Goal: Task Accomplishment & Management: Use online tool/utility

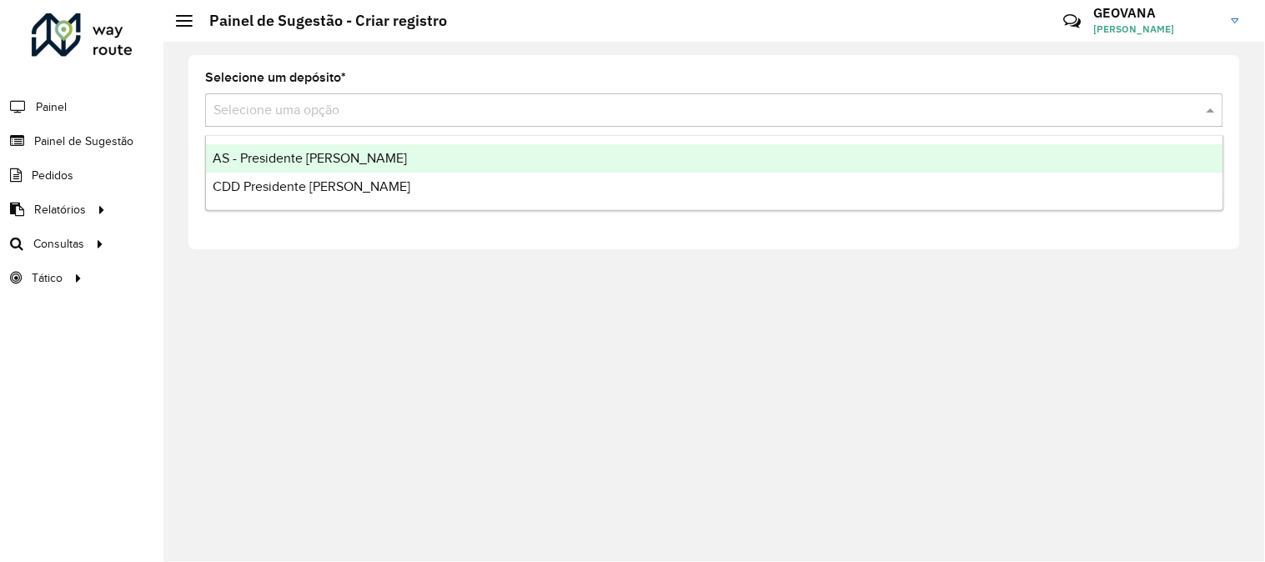
click at [288, 113] on input "text" at bounding box center [698, 111] width 968 height 20
click at [97, 138] on span "Painel de Sugestão" at bounding box center [86, 142] width 104 height 18
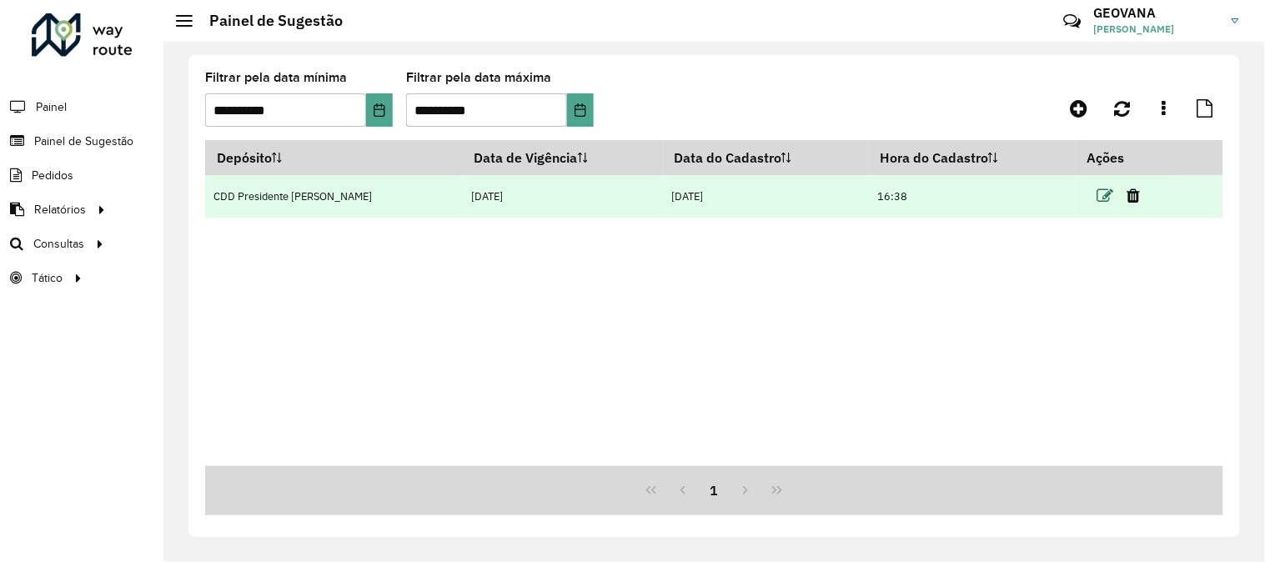
click at [1098, 192] on icon at bounding box center [1106, 196] width 17 height 17
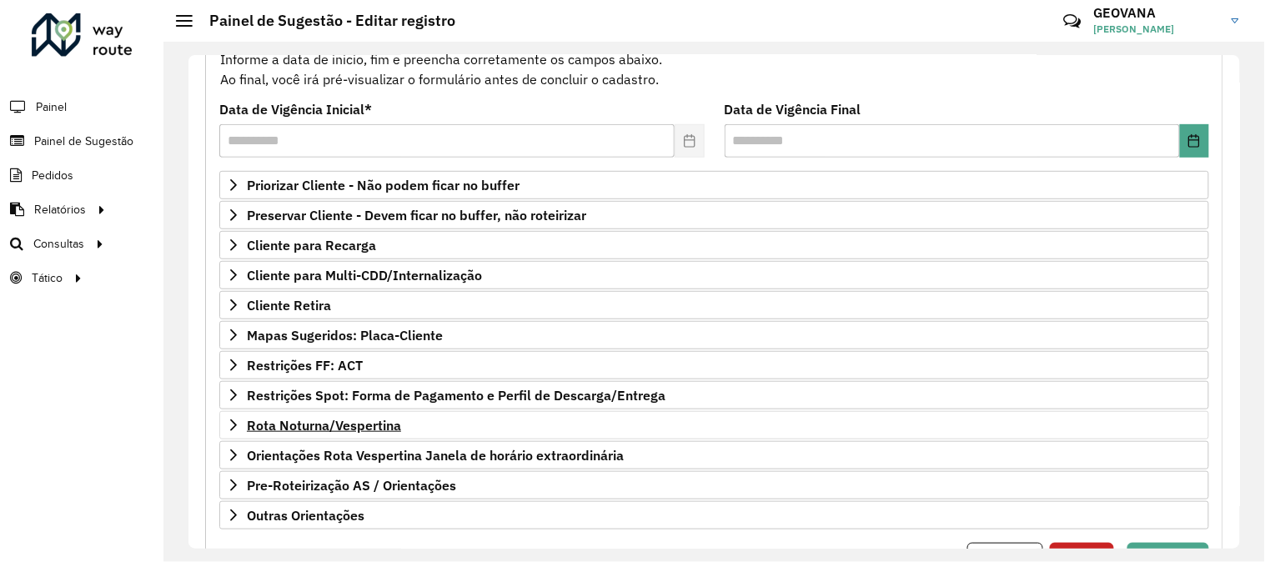
scroll to position [271, 0]
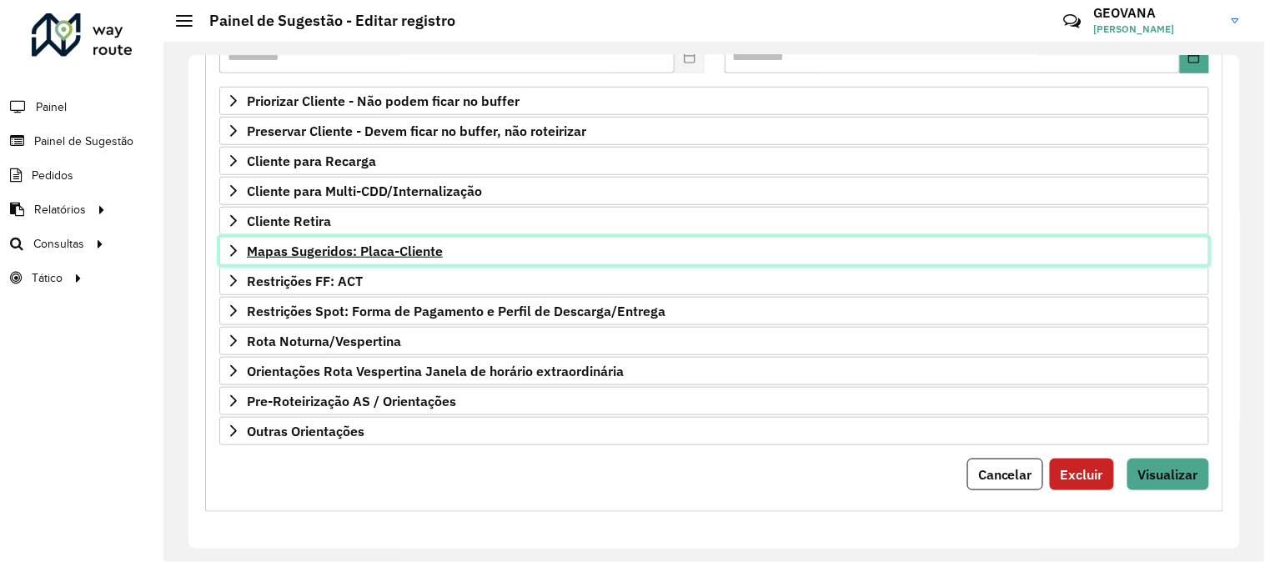
click at [371, 251] on span "Mapas Sugeridos: Placa-Cliente" at bounding box center [345, 250] width 196 height 13
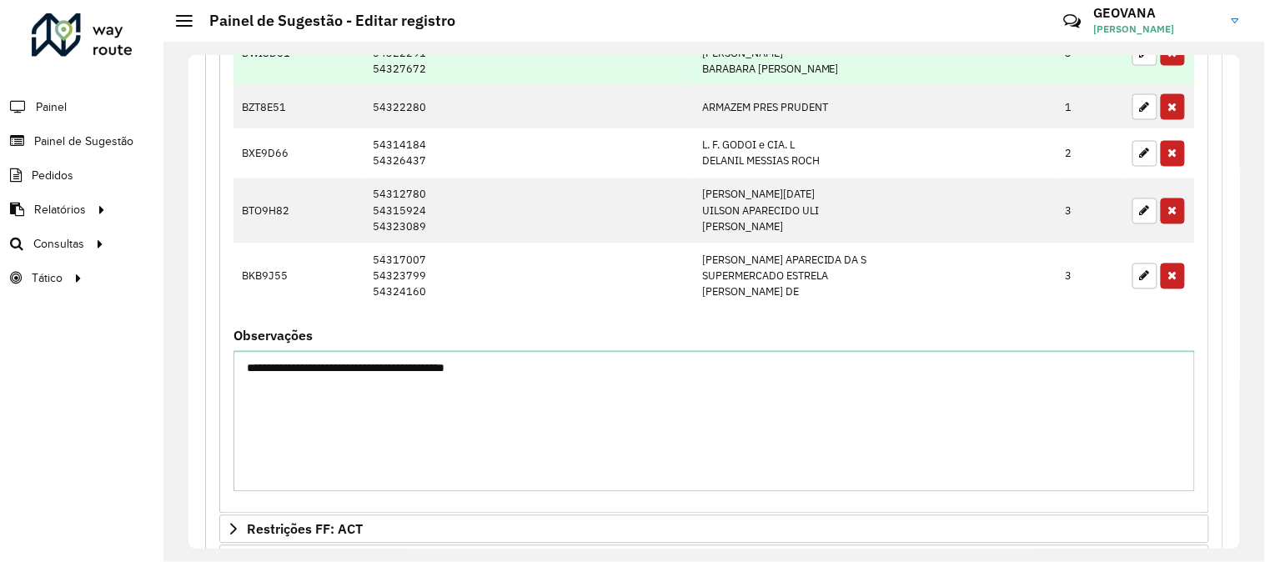
scroll to position [827, 0]
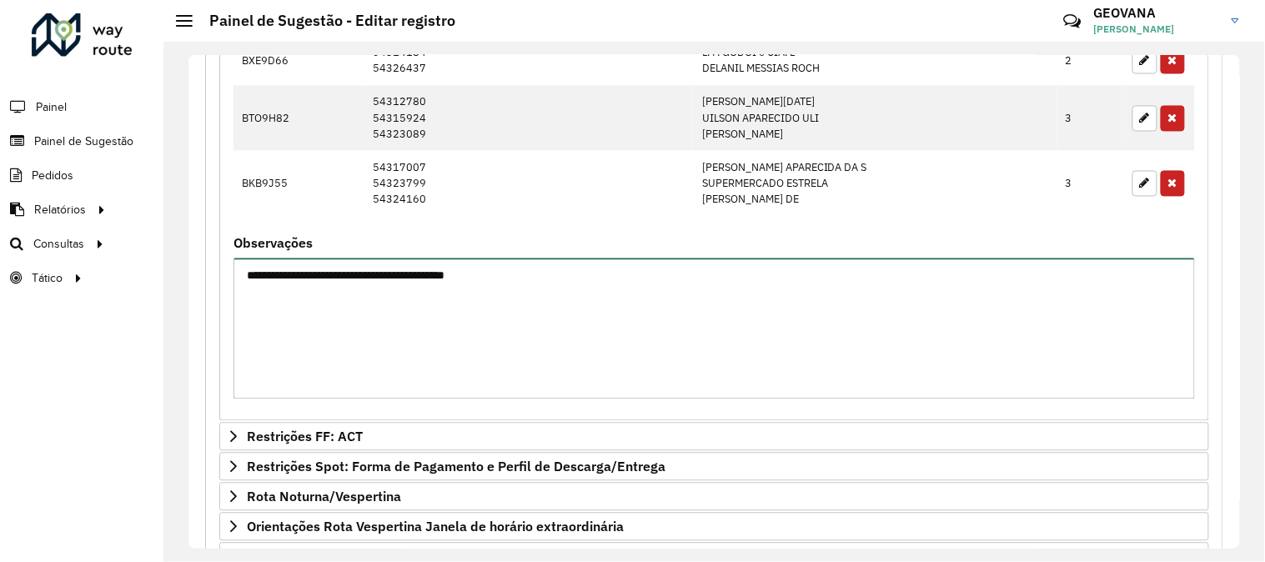
drag, startPoint x: 492, startPoint y: 280, endPoint x: 214, endPoint y: 274, distance: 277.8
click at [214, 274] on div "**********" at bounding box center [714, 22] width 1018 height 1289
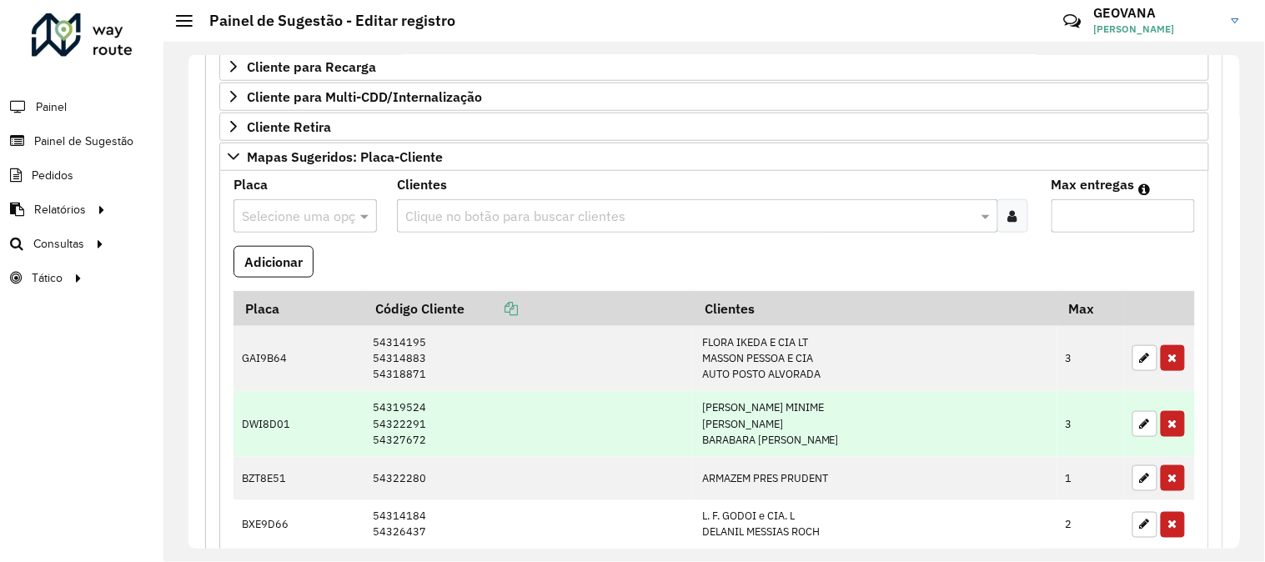
scroll to position [0, 0]
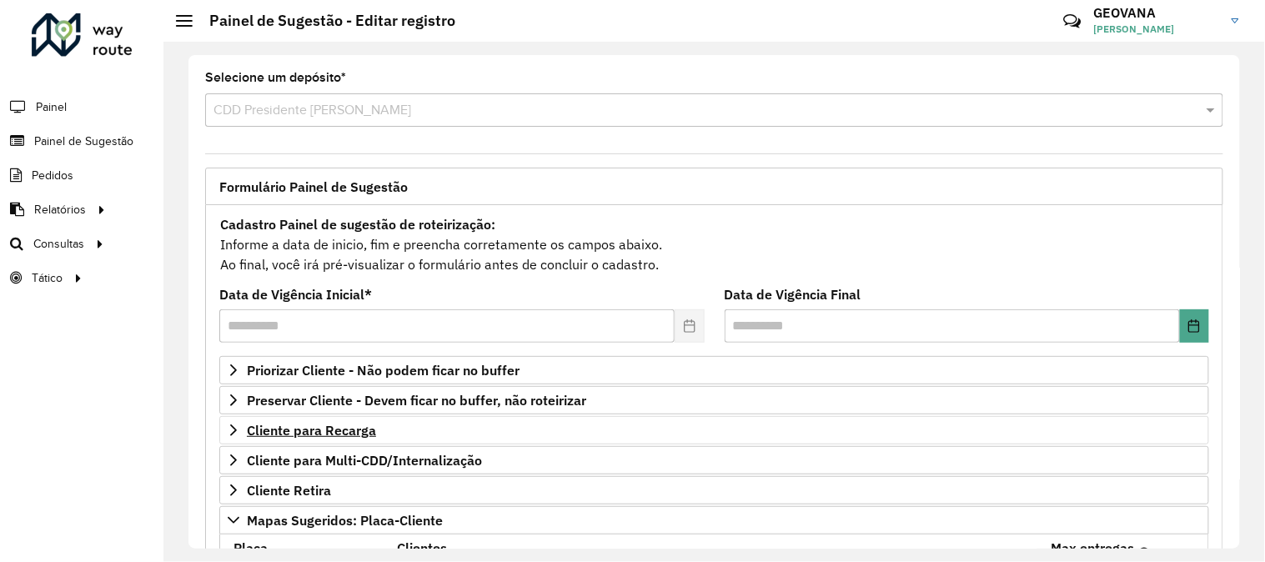
type textarea "**********"
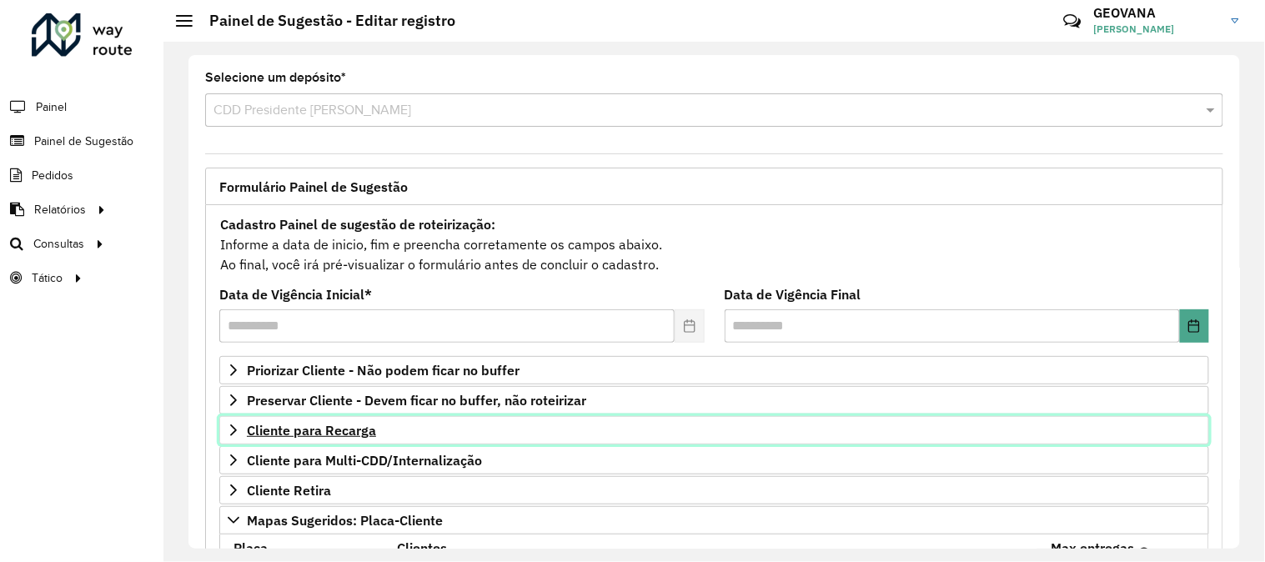
click at [300, 437] on span "Cliente para Recarga" at bounding box center [311, 430] width 129 height 13
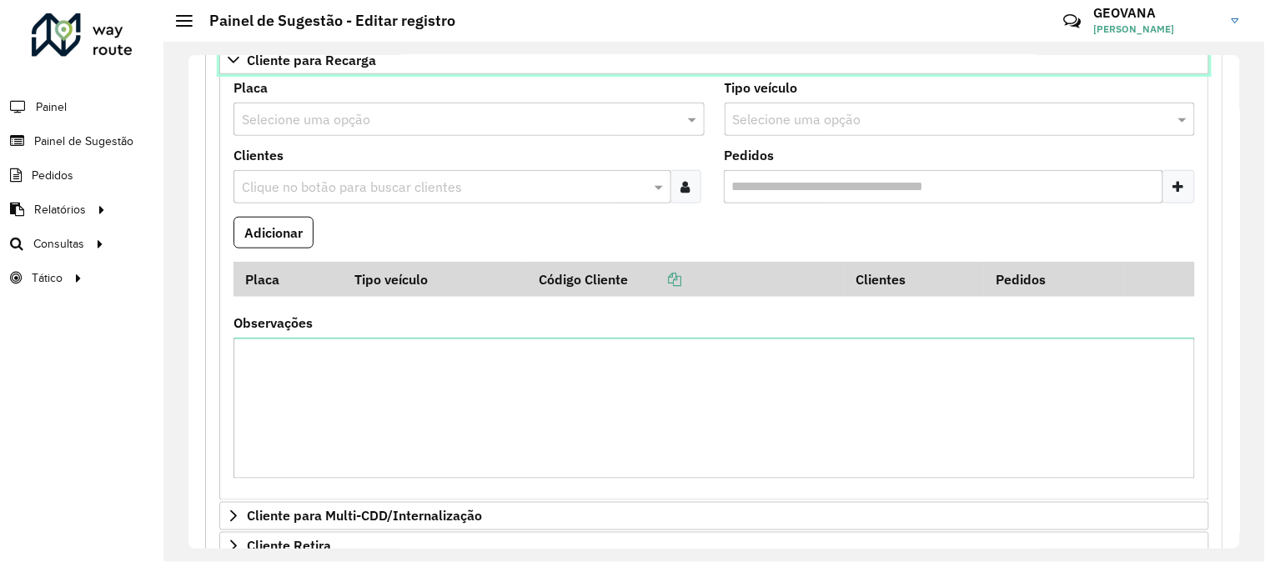
scroll to position [185, 0]
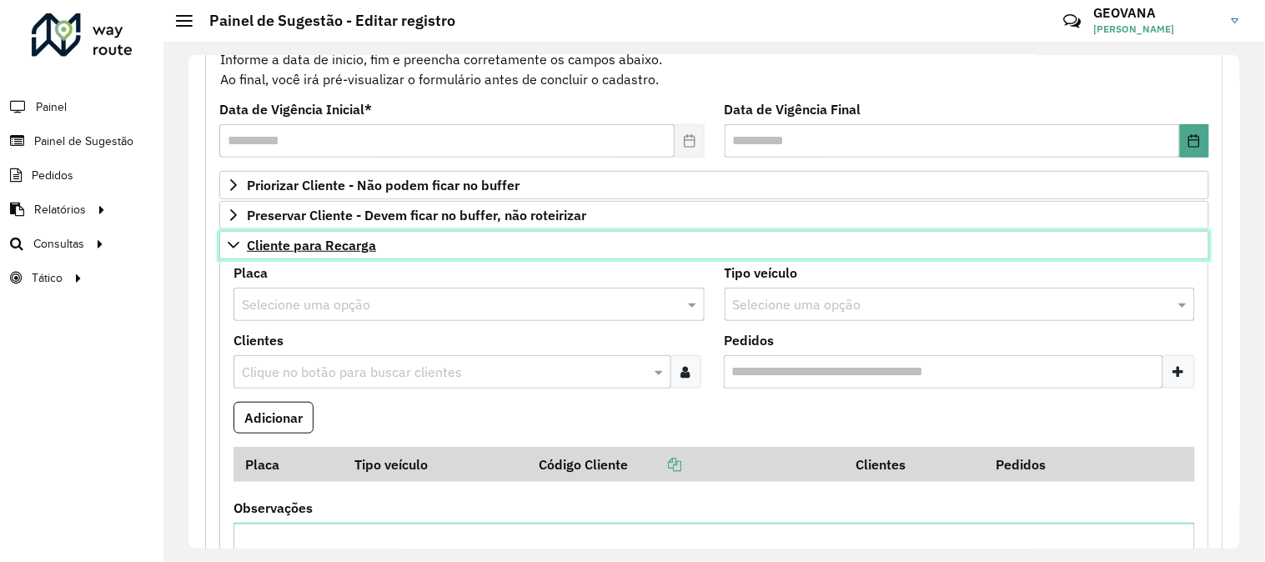
click at [313, 254] on link "Cliente para Recarga" at bounding box center [714, 245] width 990 height 28
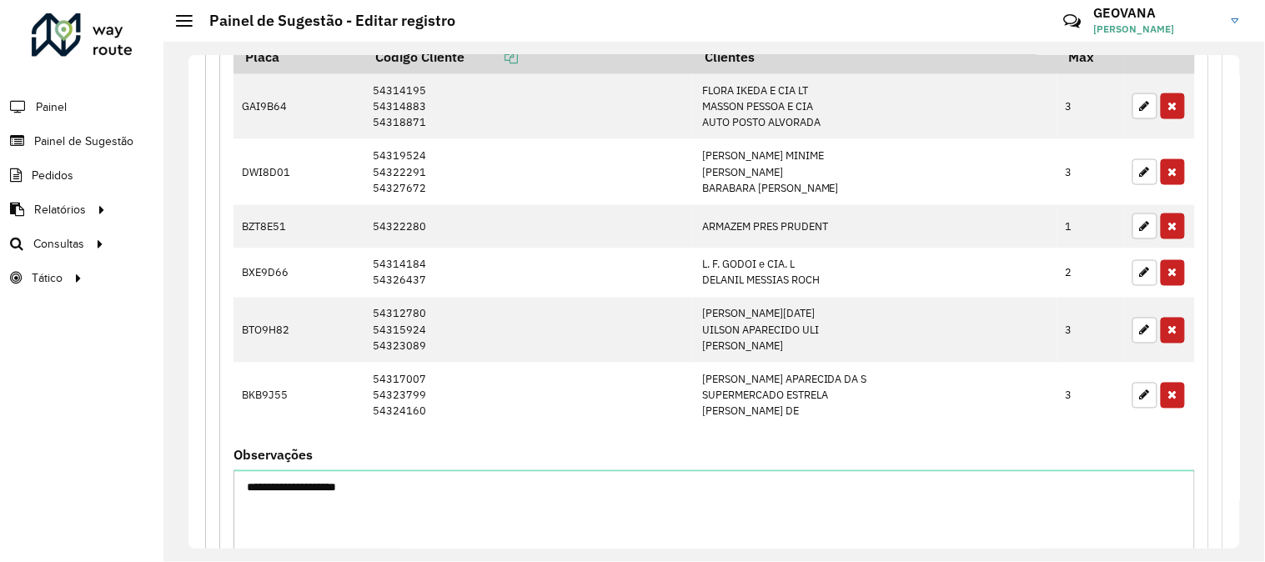
scroll to position [987, 0]
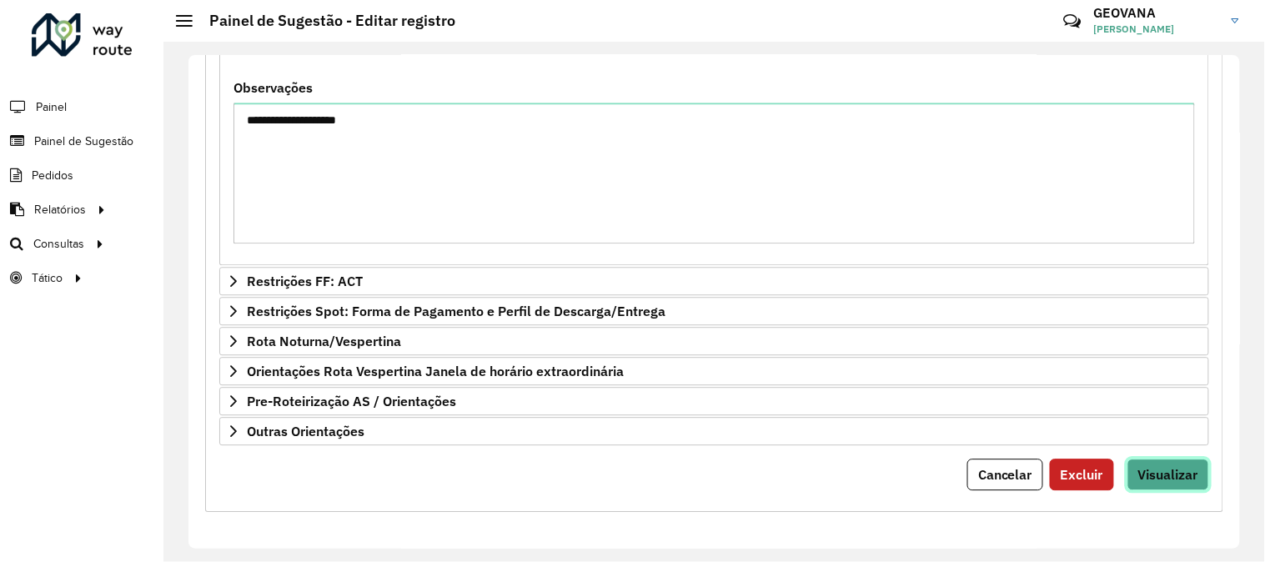
click at [1179, 468] on span "Visualizar" at bounding box center [1169, 474] width 60 height 17
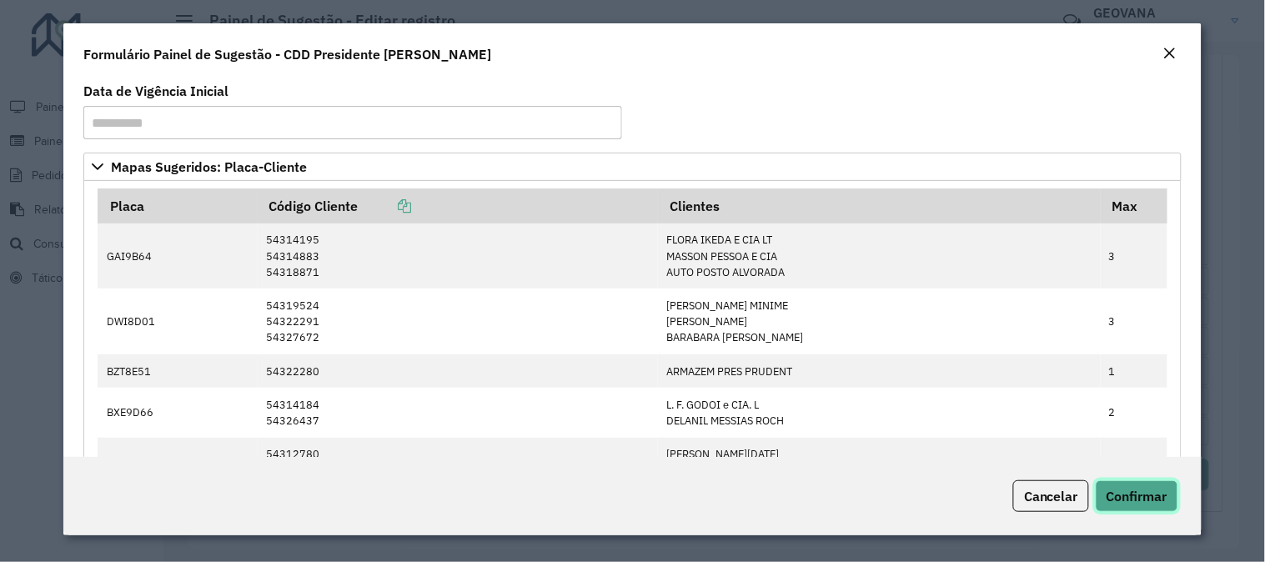
click at [1157, 485] on button "Confirmar" at bounding box center [1137, 496] width 83 height 32
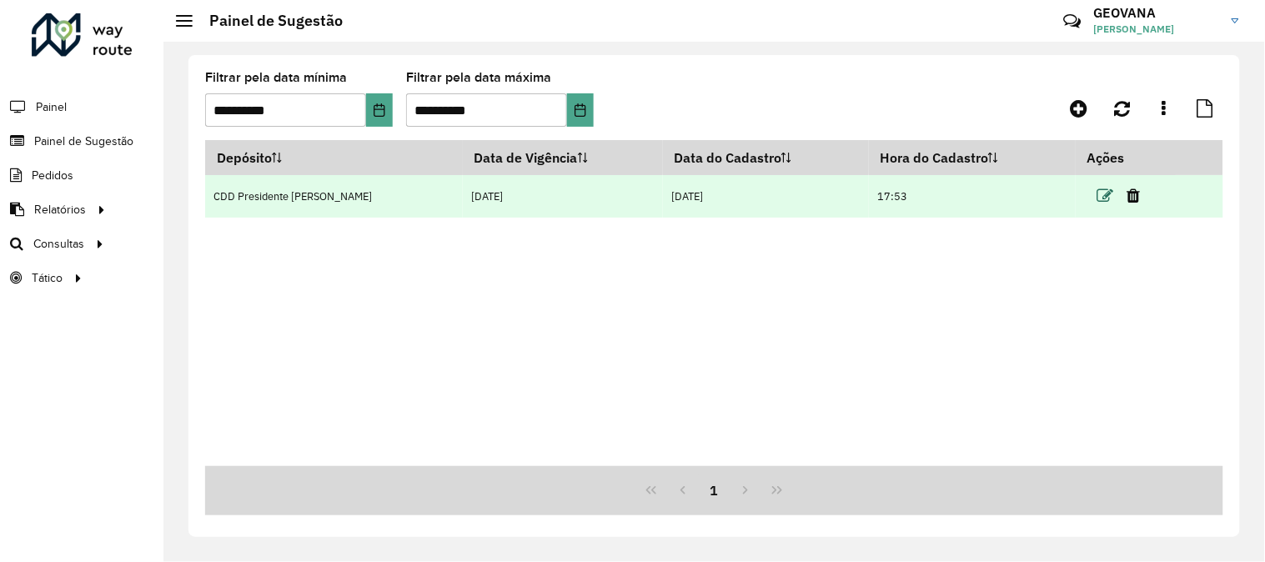
click at [1098, 197] on icon at bounding box center [1106, 196] width 17 height 17
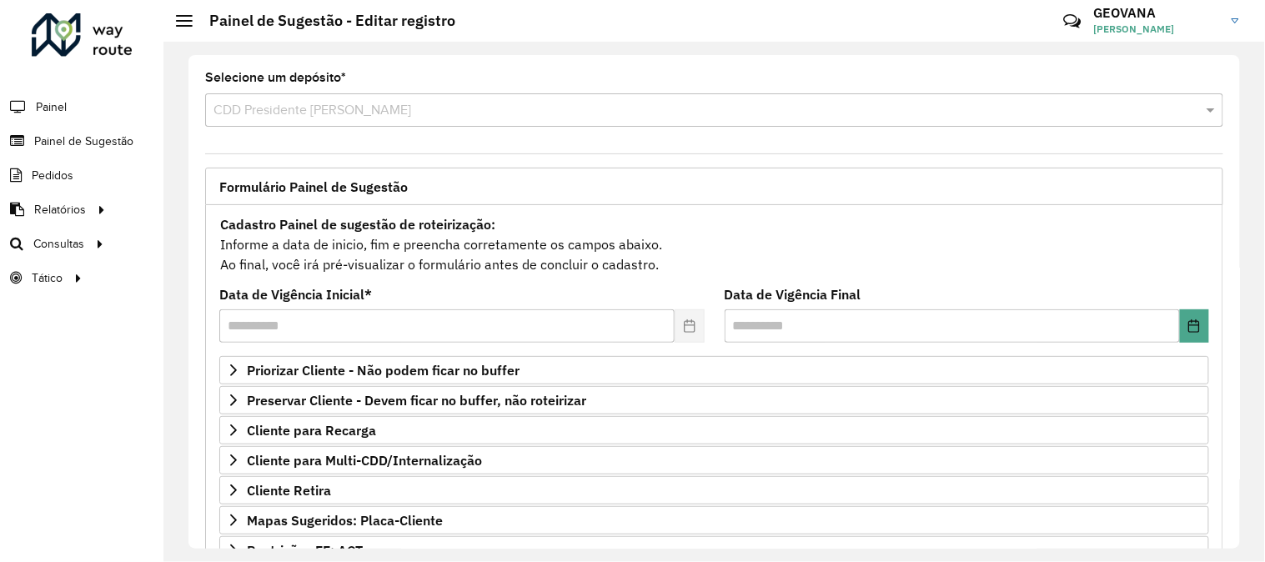
scroll to position [271, 0]
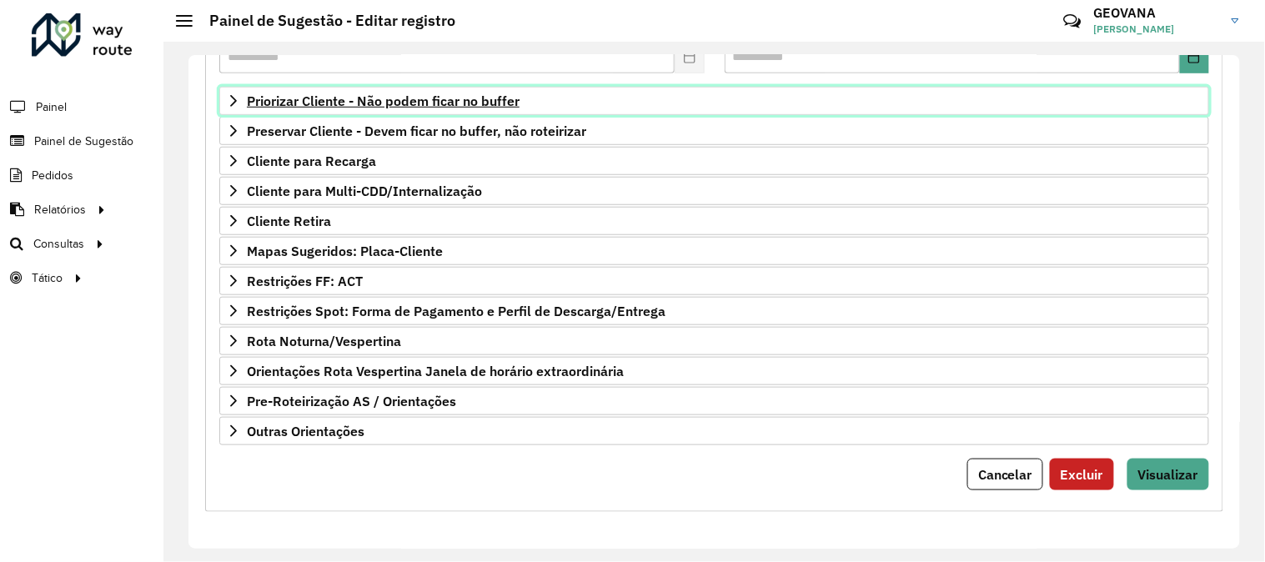
click at [438, 109] on link "Priorizar Cliente - Não podem ficar no buffer" at bounding box center [714, 101] width 990 height 28
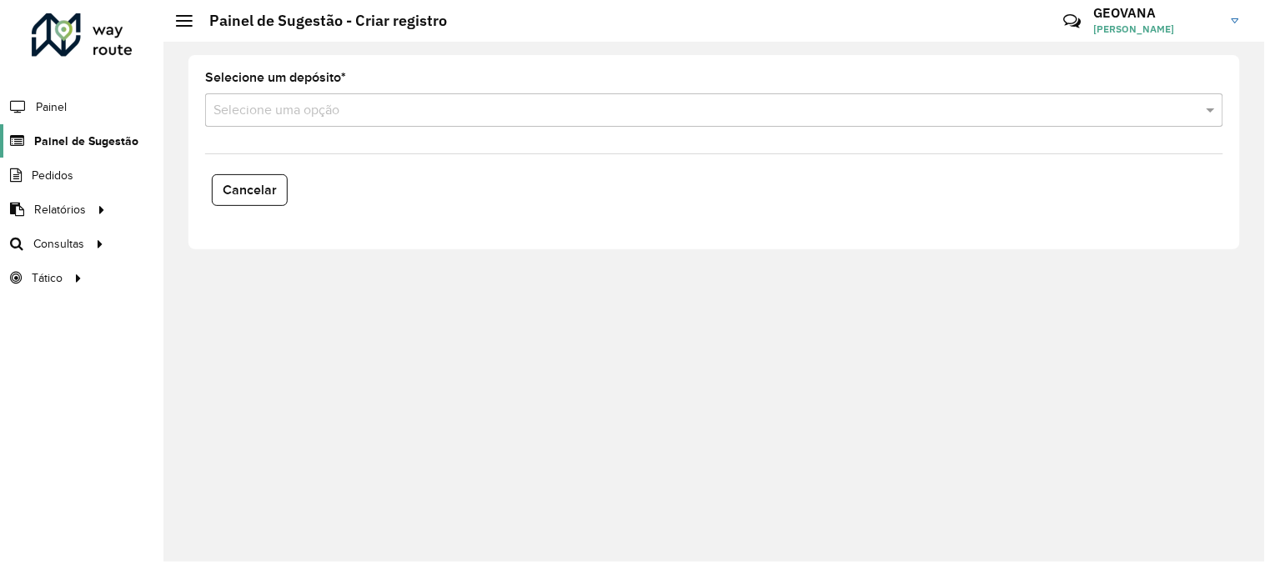
click at [109, 131] on link "Painel de Sugestão" at bounding box center [69, 140] width 138 height 33
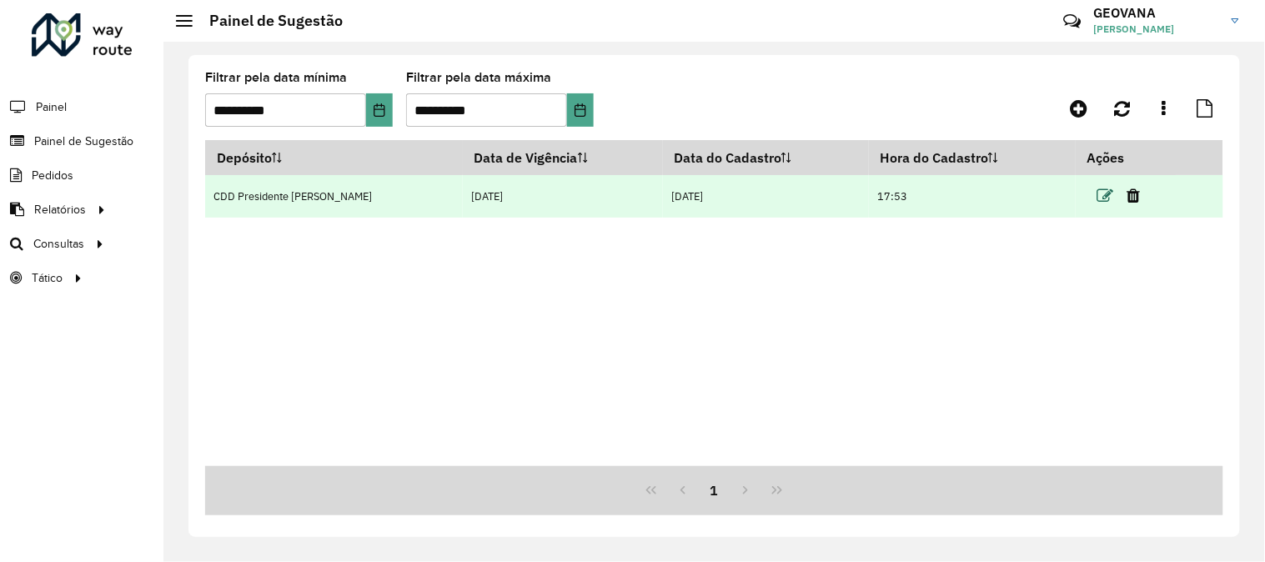
click at [1099, 197] on icon at bounding box center [1106, 196] width 17 height 17
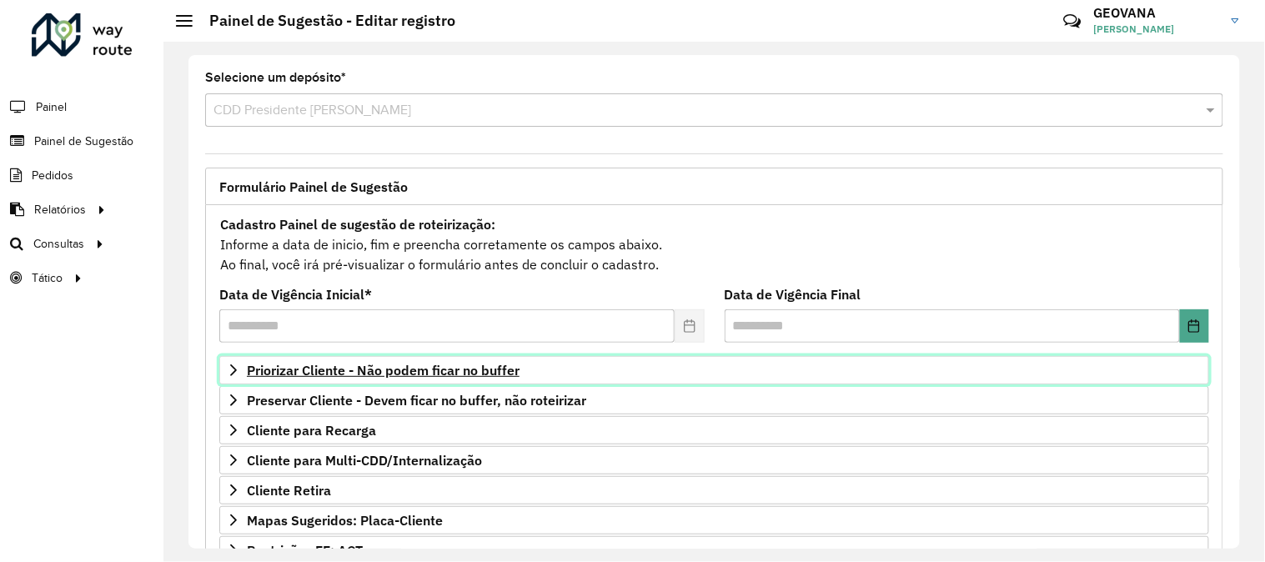
click at [435, 368] on span "Priorizar Cliente - Não podem ficar no buffer" at bounding box center [383, 370] width 273 height 13
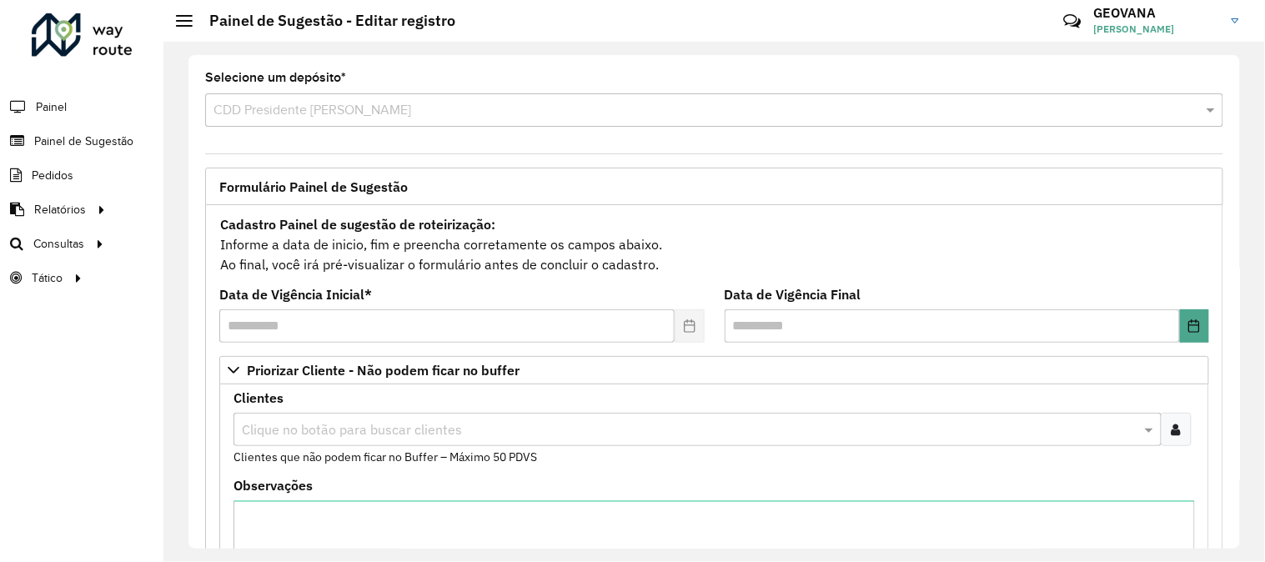
click at [1166, 430] on div at bounding box center [1176, 429] width 31 height 33
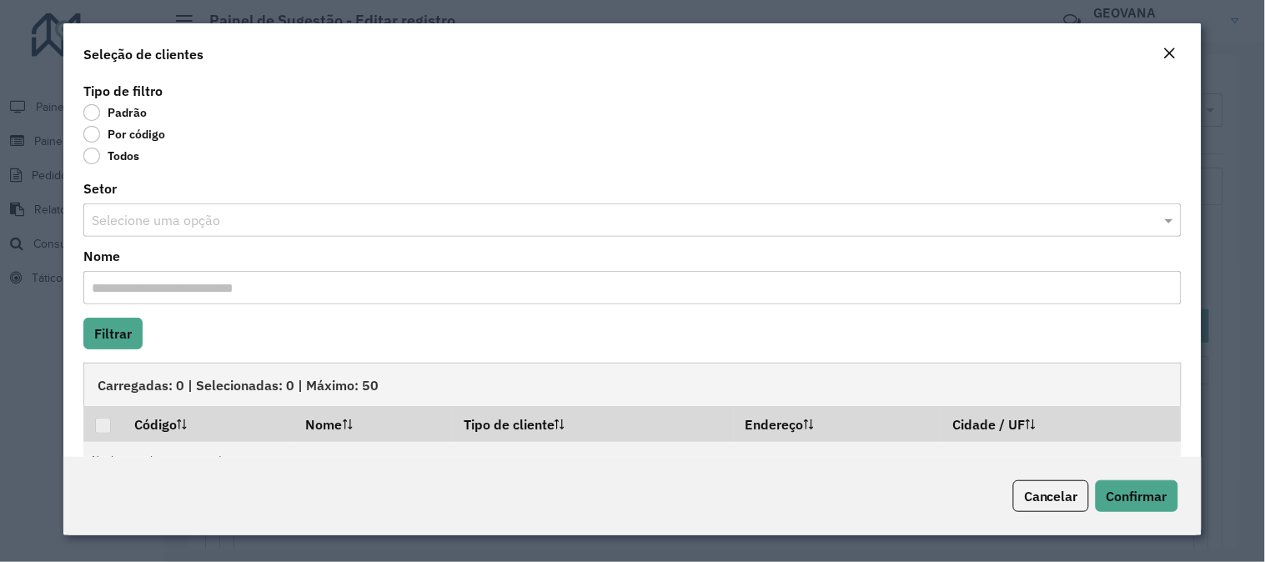
click at [148, 134] on label "Por código" at bounding box center [124, 134] width 82 height 17
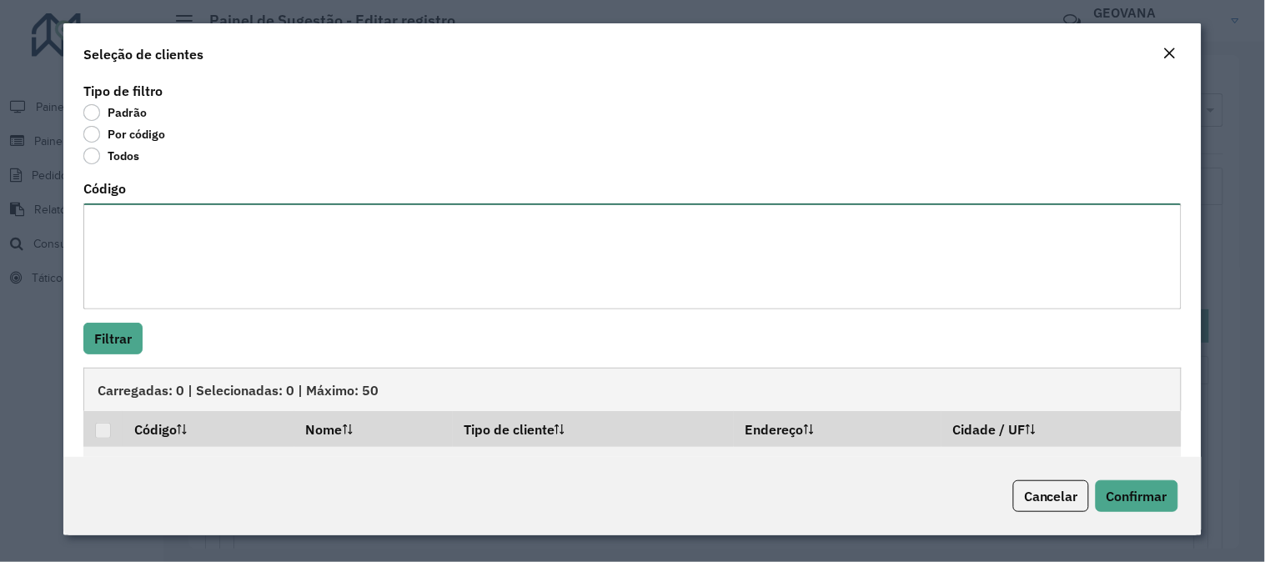
click at [159, 218] on textarea "Código" at bounding box center [632, 257] width 1098 height 106
paste textarea "***** ***** ***** ***** ***** ***** ***** ***** ***** ***** ***** ***** ***** *…"
type textarea "***** ***** ***** ***** ***** ***** ***** ***** ***** ***** ***** ***** ***** *…"
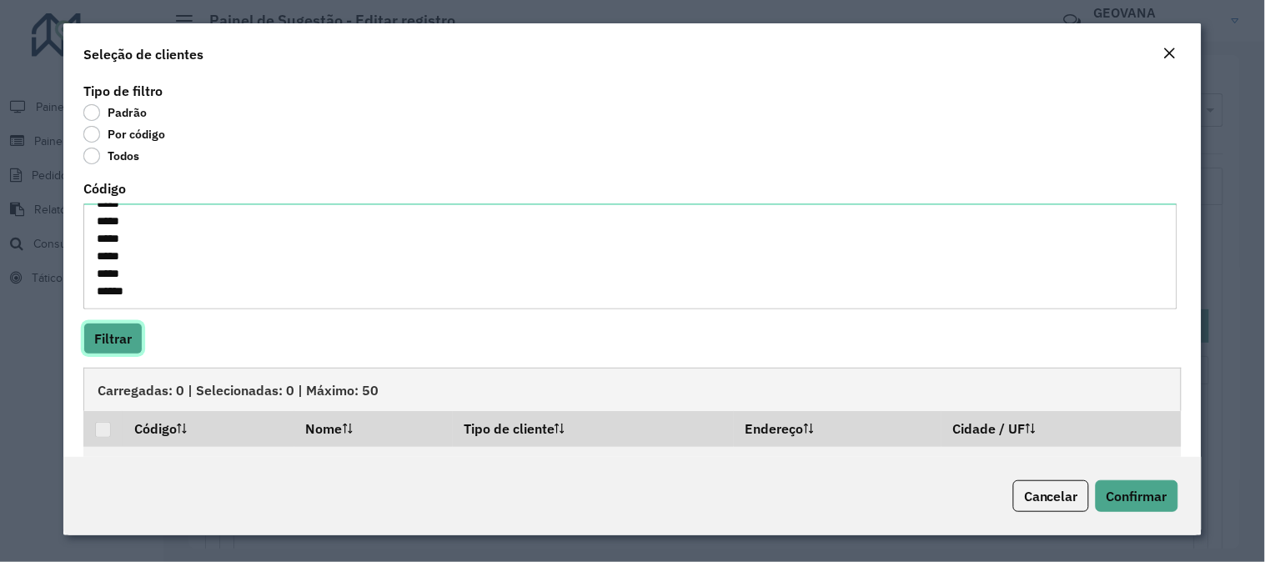
click at [122, 334] on button "Filtrar" at bounding box center [112, 339] width 59 height 32
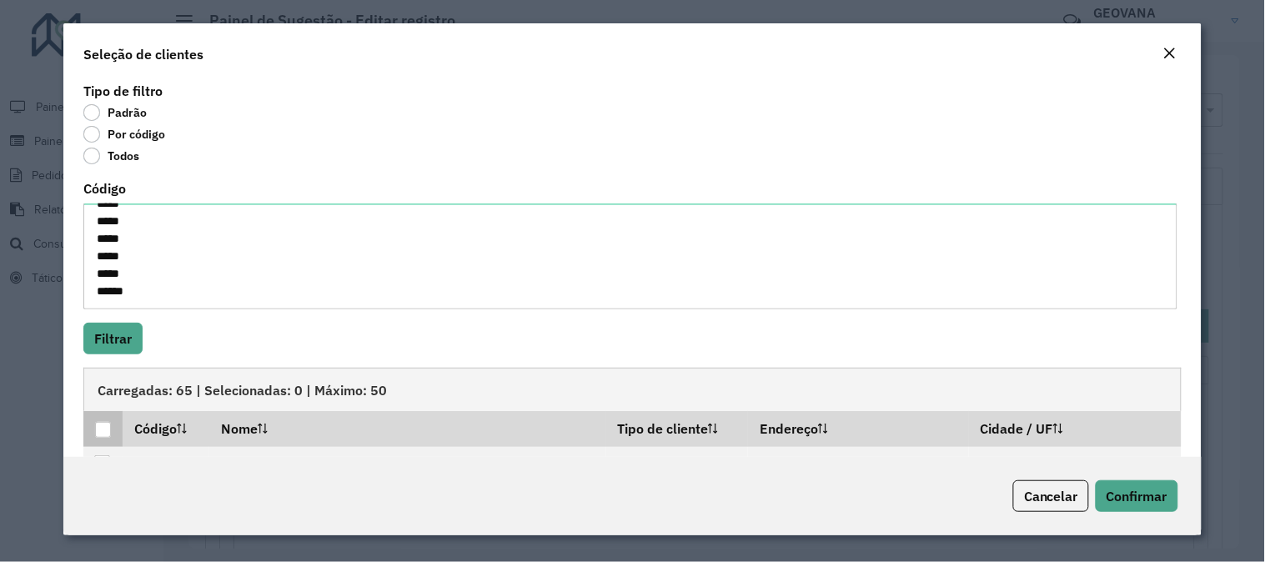
click at [98, 422] on p-tableheadercheckbox at bounding box center [103, 428] width 17 height 17
click at [105, 432] on div at bounding box center [103, 430] width 16 height 16
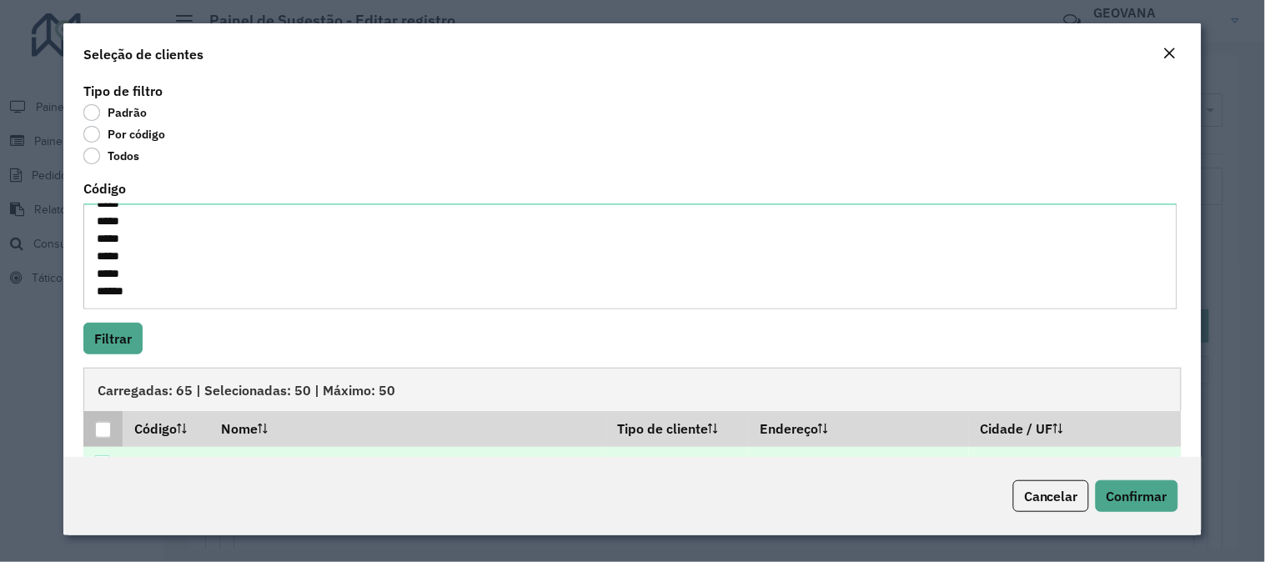
click at [103, 438] on div at bounding box center [103, 430] width 16 height 16
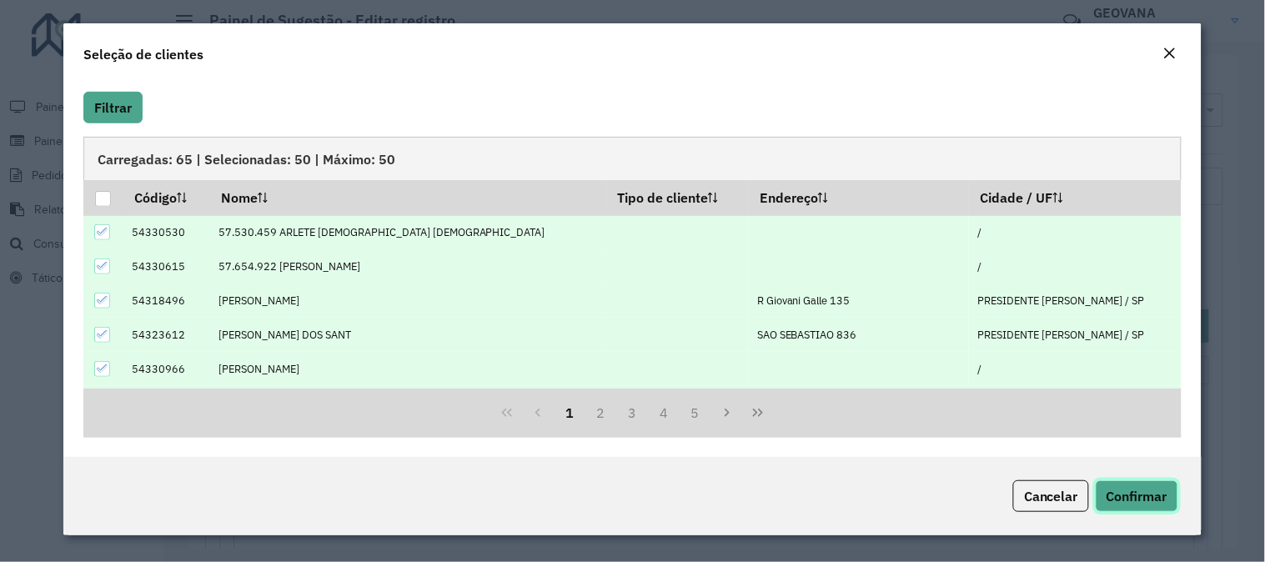
click at [1159, 495] on span "Confirmar" at bounding box center [1137, 496] width 61 height 17
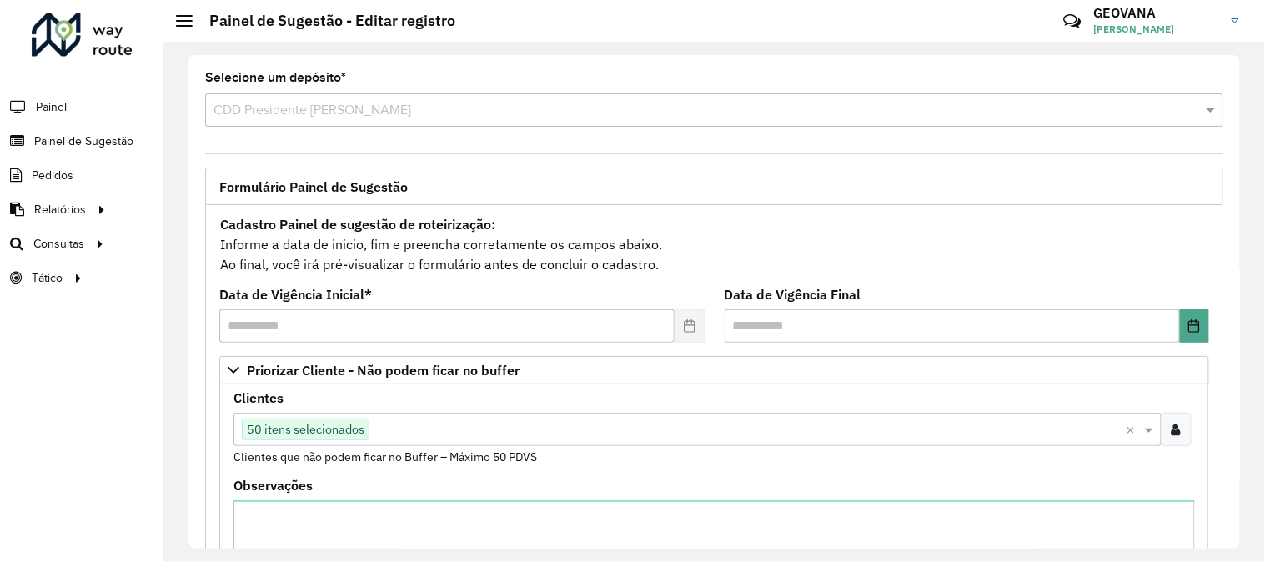
scroll to position [185, 0]
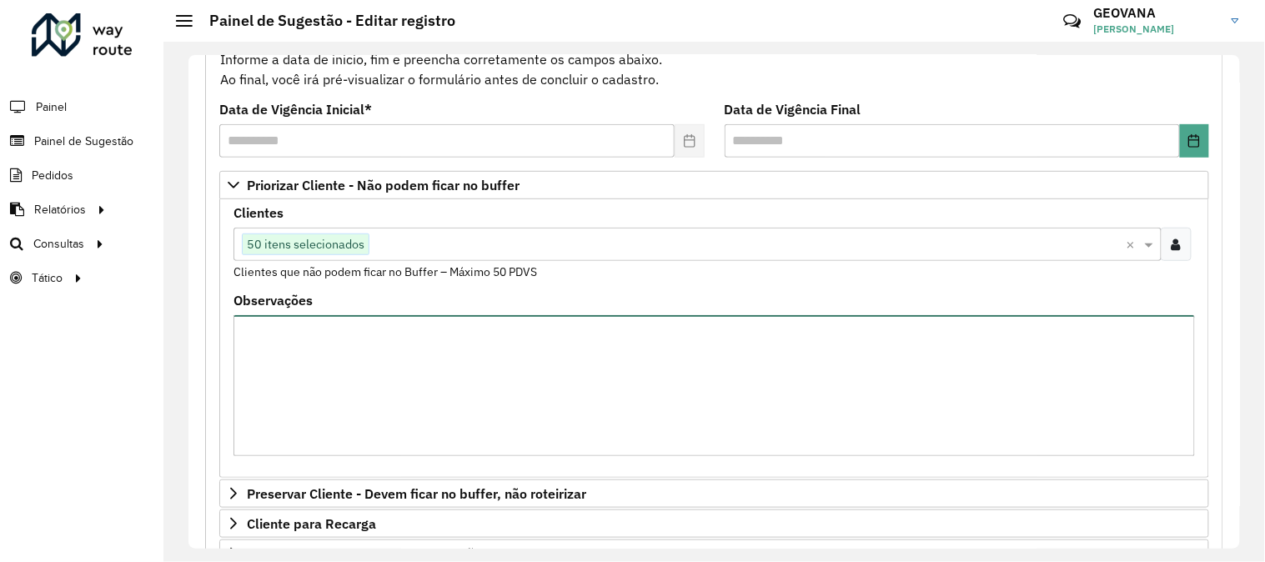
click at [317, 351] on textarea "Observações" at bounding box center [715, 385] width 962 height 141
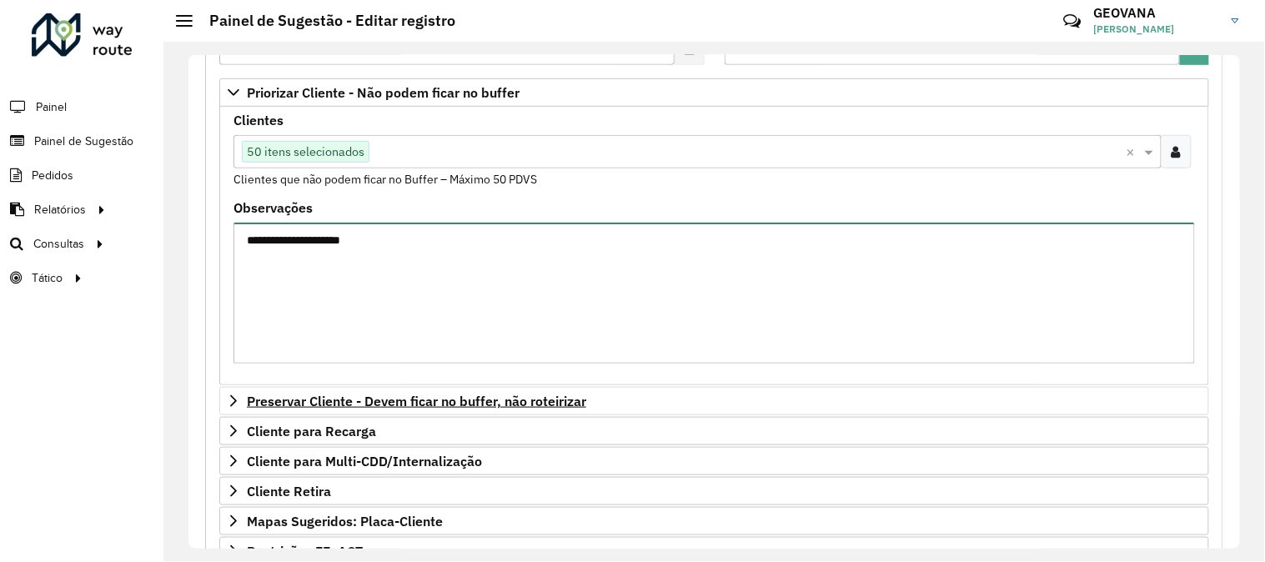
scroll to position [550, 0]
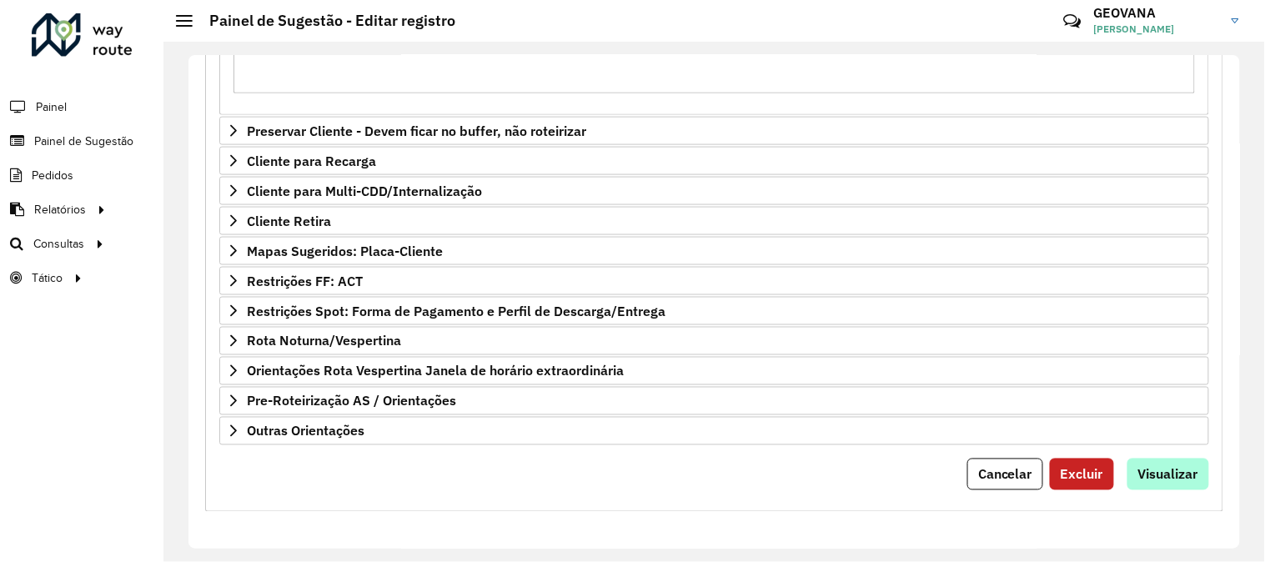
type textarea "**********"
click at [1199, 470] on button "Visualizar" at bounding box center [1169, 475] width 82 height 32
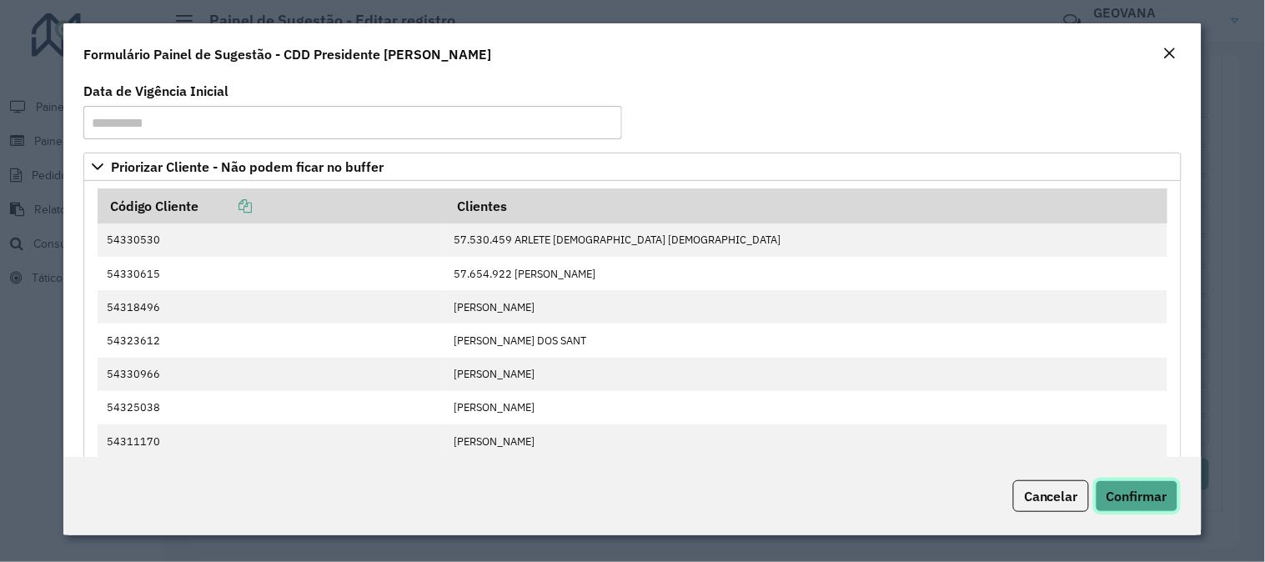
click at [1140, 499] on span "Confirmar" at bounding box center [1137, 496] width 61 height 17
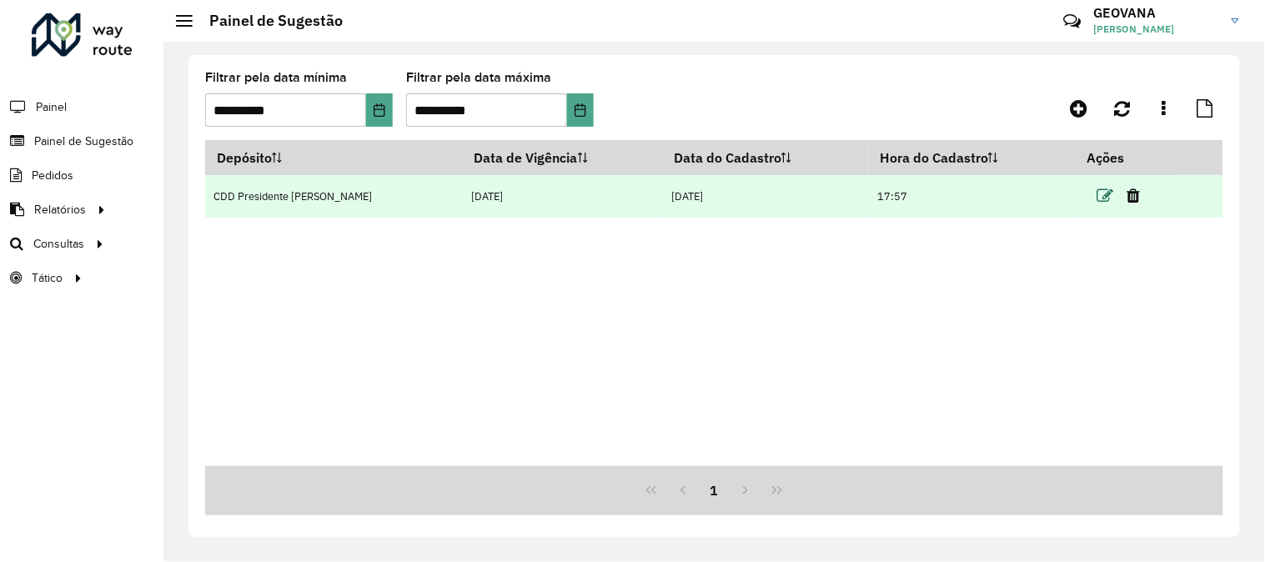
click at [1098, 200] on icon at bounding box center [1106, 196] width 17 height 17
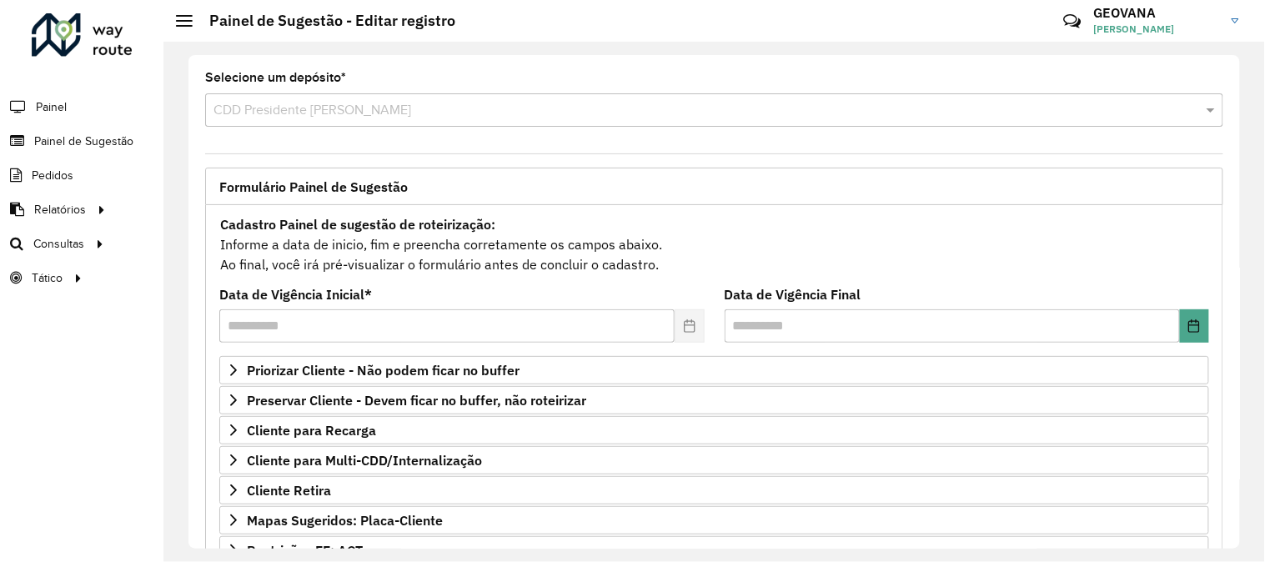
scroll to position [271, 0]
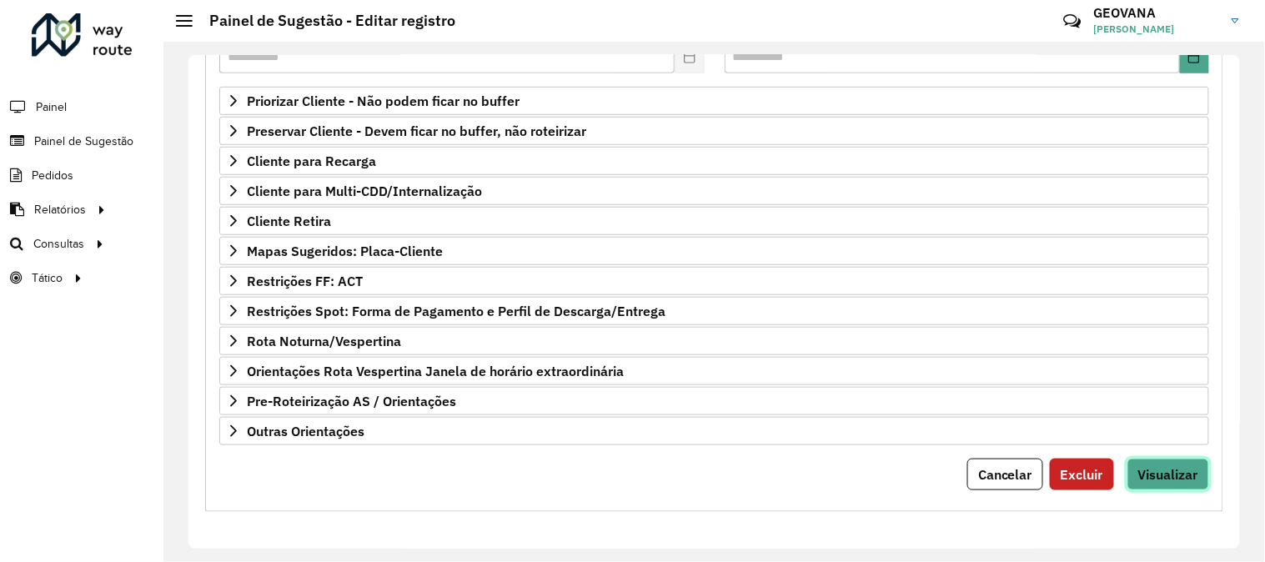
click at [1164, 470] on span "Visualizar" at bounding box center [1169, 474] width 60 height 17
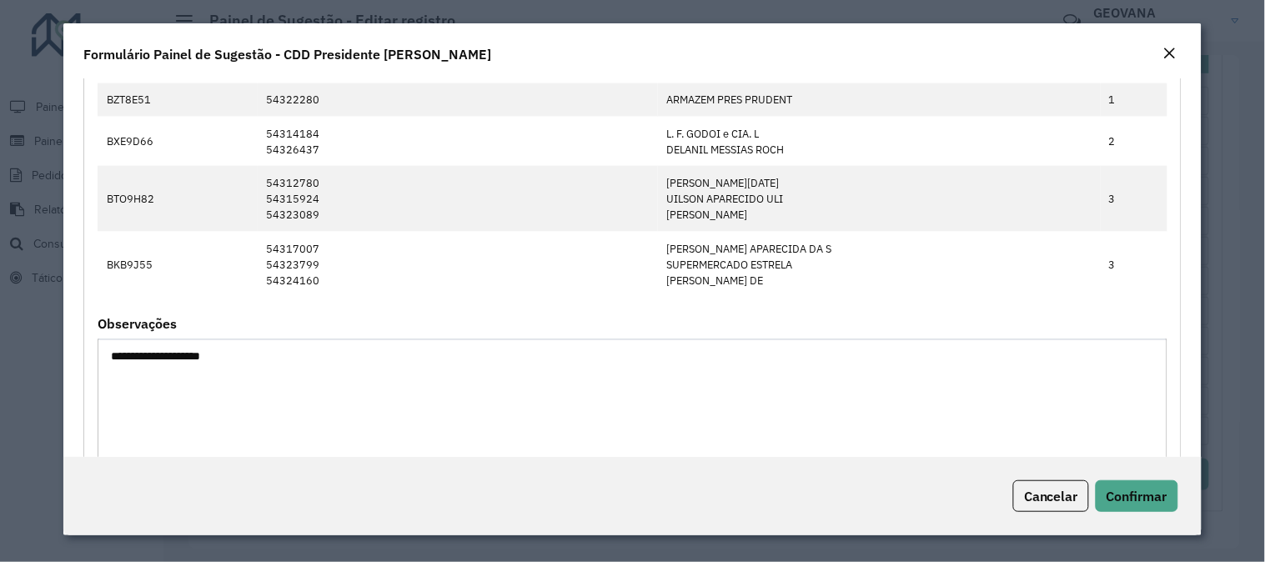
scroll to position [2295, 0]
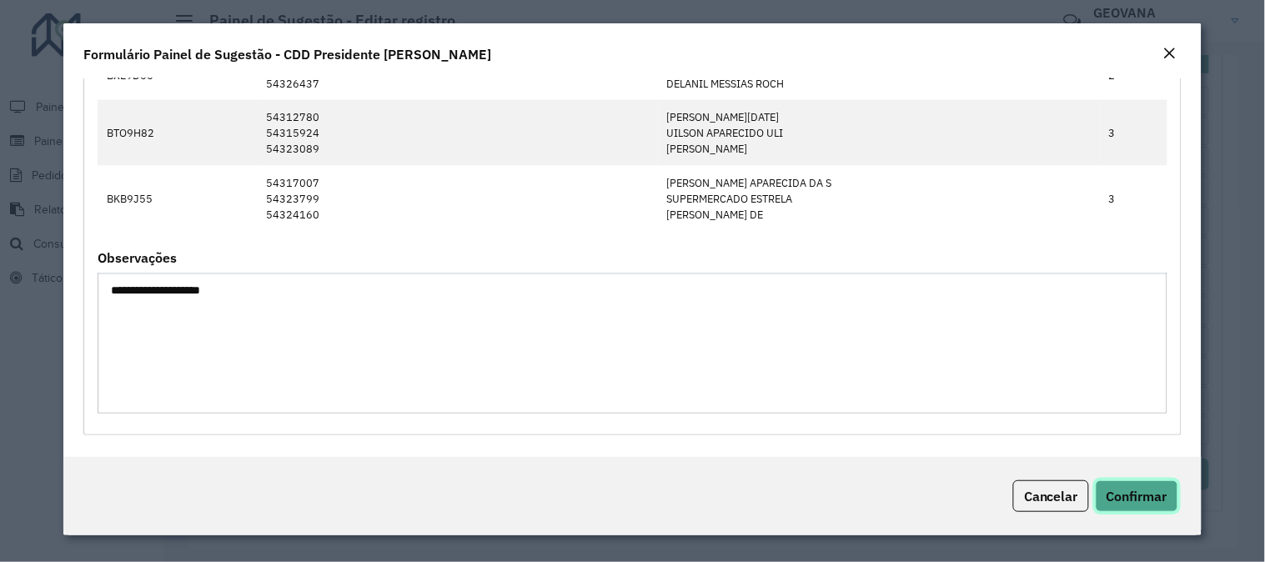
click at [1140, 493] on span "Confirmar" at bounding box center [1137, 496] width 61 height 17
